Goal: Check status: Check status

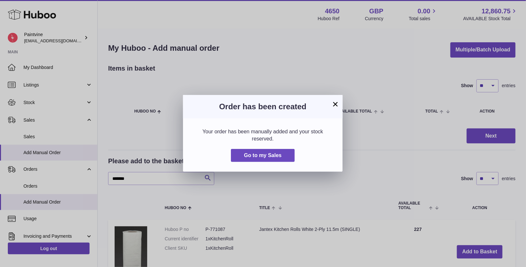
click at [44, 154] on div "× Order has been created Your order has been manually added and your stock rese…" at bounding box center [263, 133] width 526 height 267
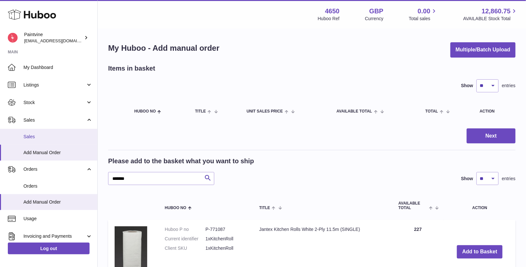
click at [43, 137] on span "Sales" at bounding box center [57, 137] width 69 height 6
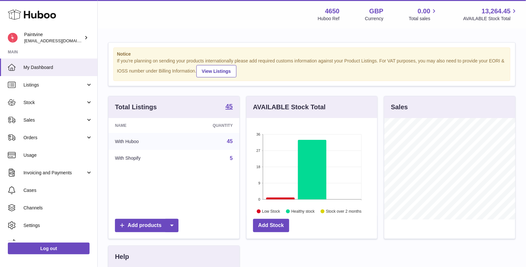
scroll to position [101, 131]
click at [51, 123] on link "Sales" at bounding box center [48, 120] width 97 height 18
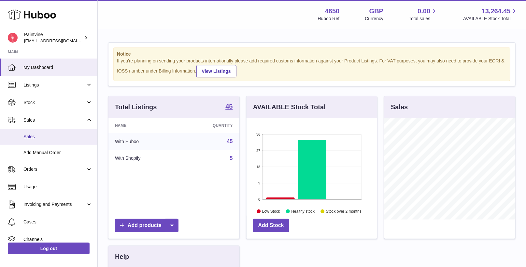
click at [57, 140] on link "Sales" at bounding box center [48, 137] width 97 height 16
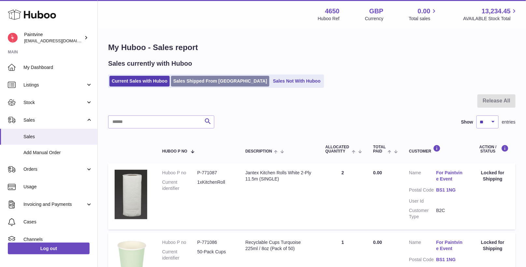
click at [214, 80] on link "Sales Shipped From [GEOGRAPHIC_DATA]" at bounding box center [220, 81] width 98 height 11
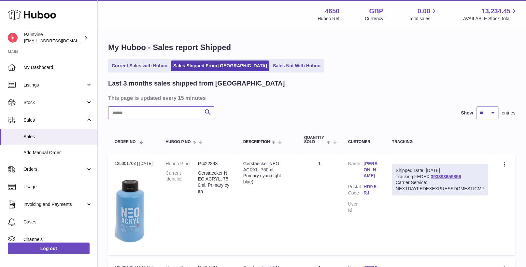
click at [187, 115] on input "text" at bounding box center [161, 112] width 106 height 13
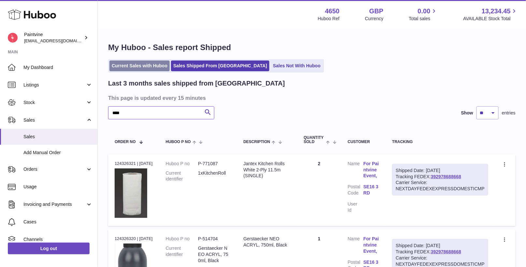
type input "****"
click at [146, 63] on link "Current Sales with Huboo" at bounding box center [139, 66] width 60 height 11
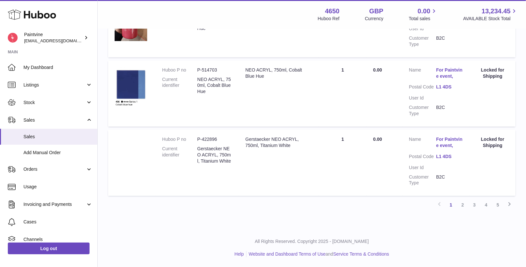
scroll to position [756, 0]
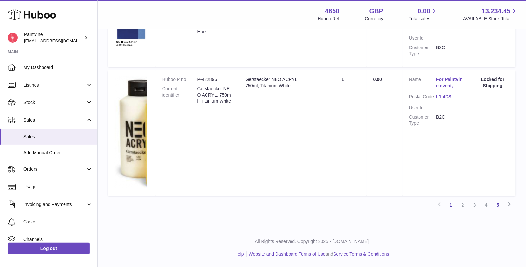
click at [499, 205] on link "5" at bounding box center [498, 205] width 12 height 12
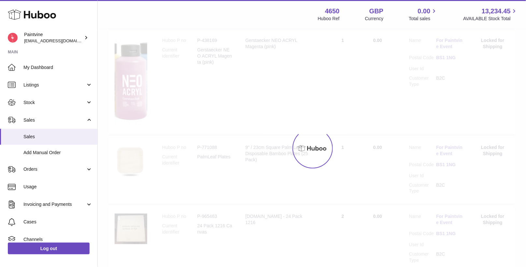
scroll to position [29, 0]
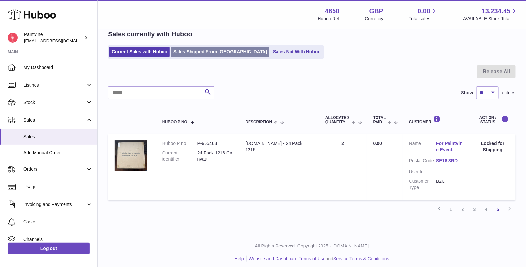
click at [190, 51] on link "Sales Shipped From [GEOGRAPHIC_DATA]" at bounding box center [220, 52] width 98 height 11
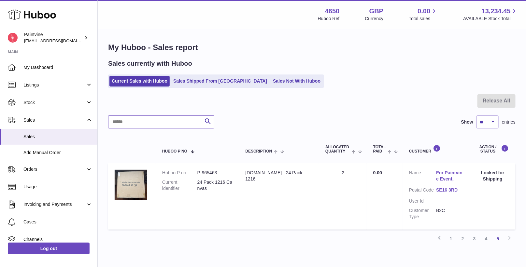
click at [181, 124] on input "text" at bounding box center [161, 122] width 106 height 13
type input "****"
